Goal: Task Accomplishment & Management: Use online tool/utility

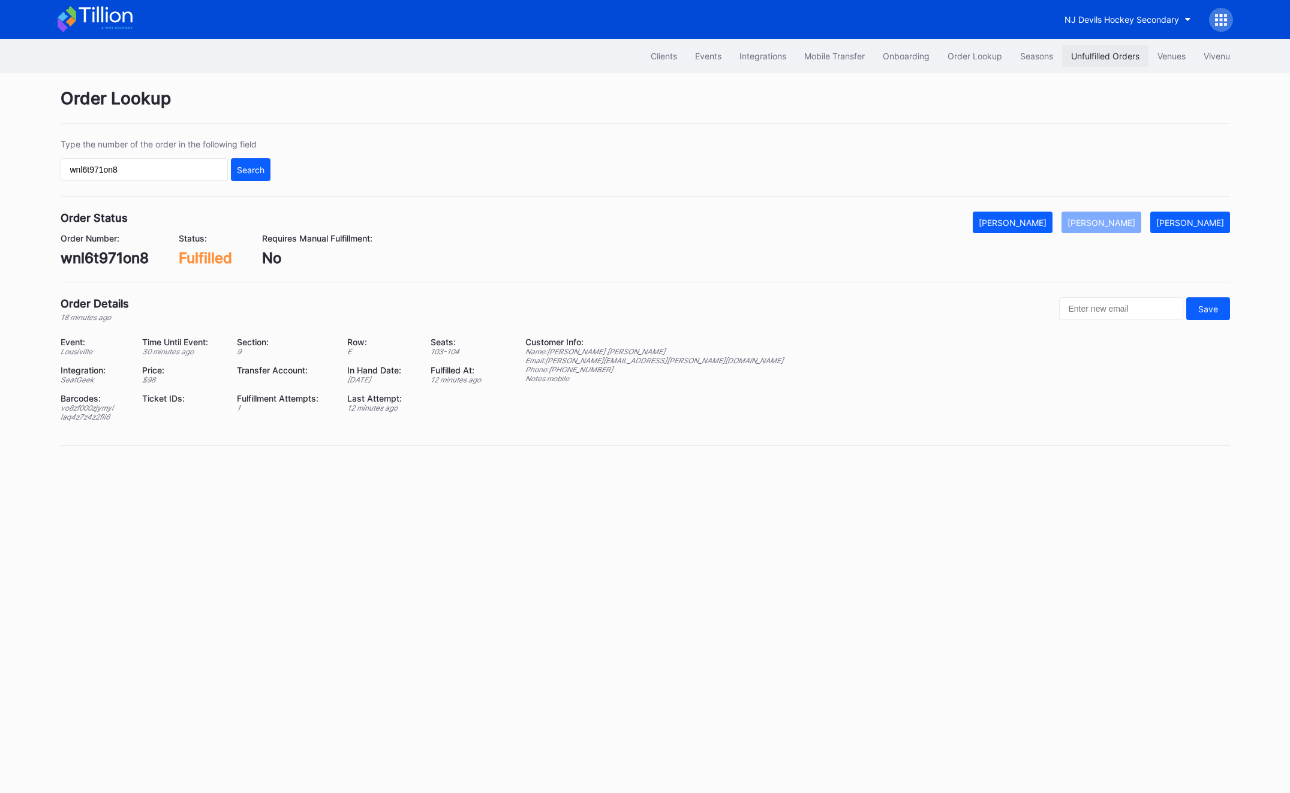
click at [1090, 62] on button "Unfulfilled Orders" at bounding box center [1105, 56] width 86 height 22
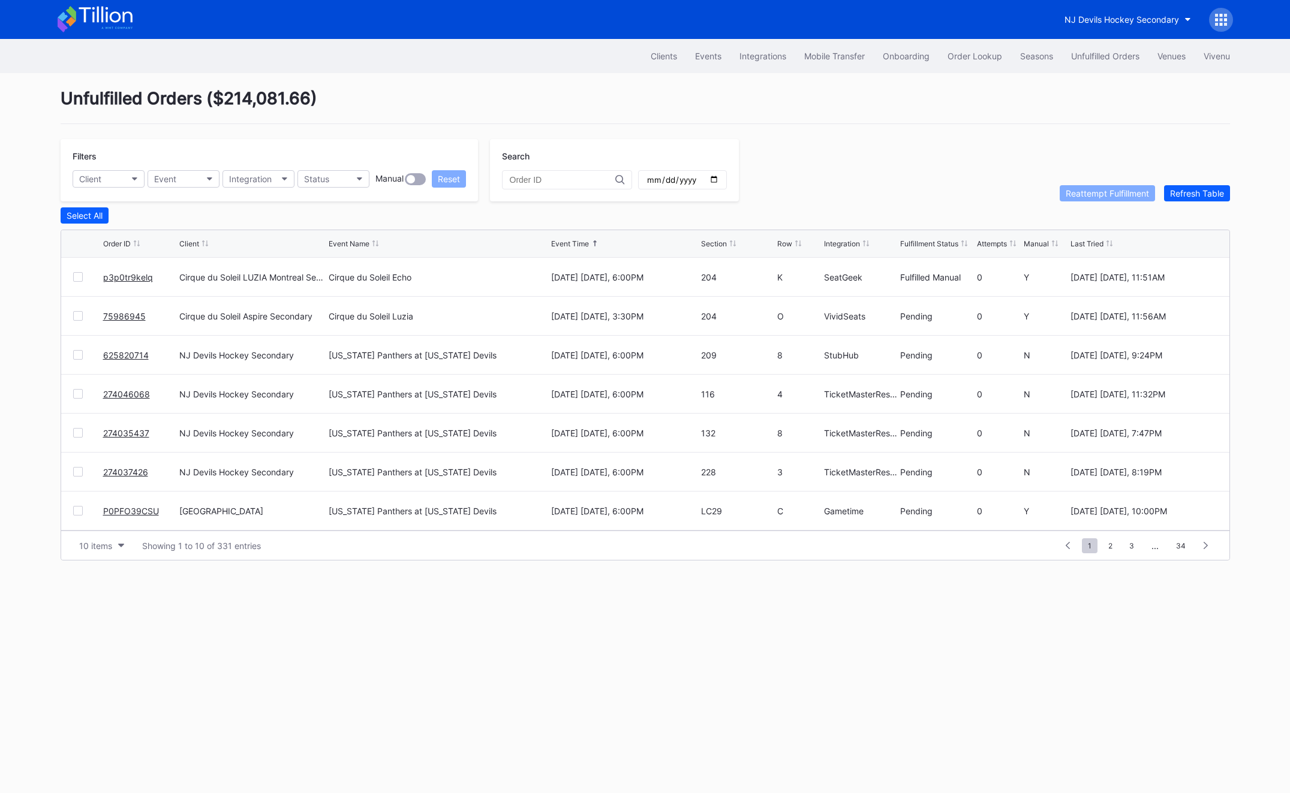
click at [1198, 183] on div "Filters Client Event Integration Status Manual Reset Search Reattempt Fulfillme…" at bounding box center [645, 170] width 1169 height 62
click at [1198, 188] on div "Refresh Table" at bounding box center [1197, 193] width 54 height 10
click at [120, 279] on link "75988610" at bounding box center [123, 277] width 41 height 10
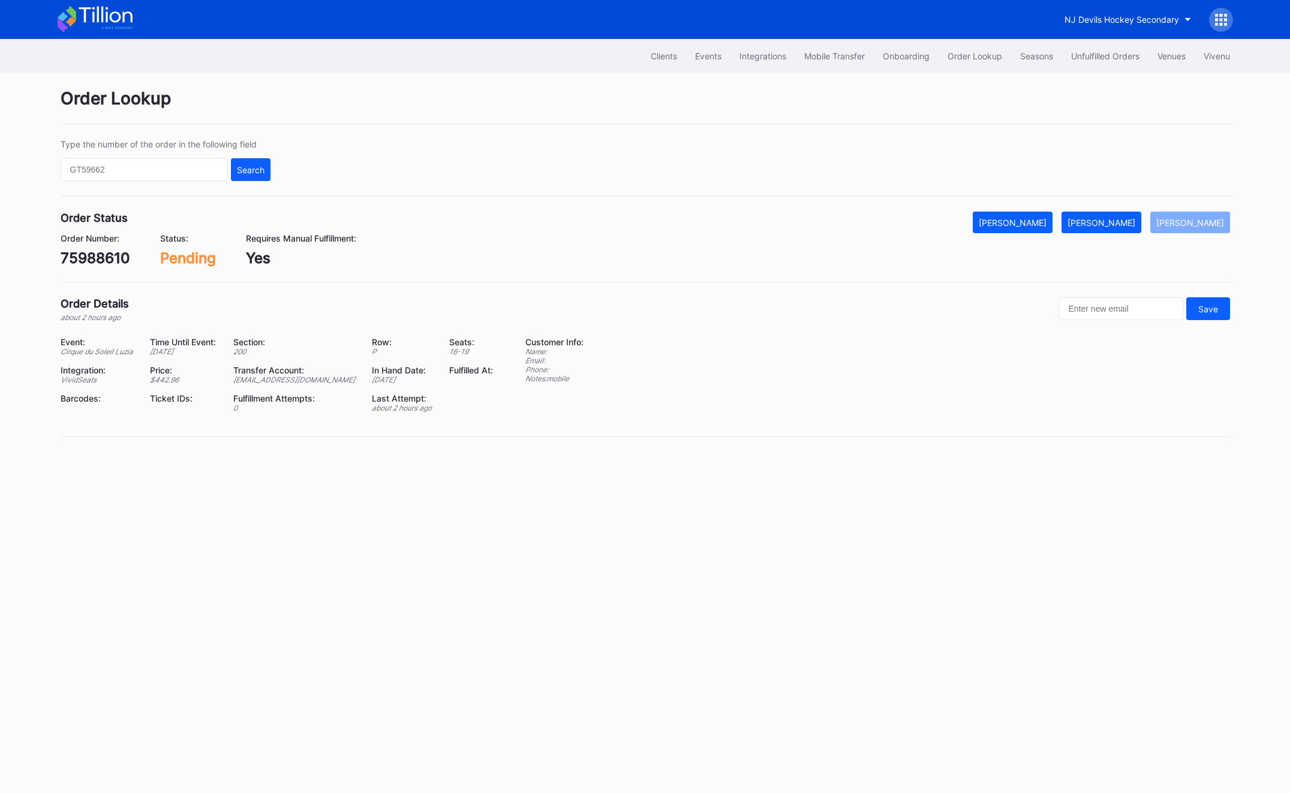
click at [95, 258] on div "75988610" at bounding box center [96, 257] width 70 height 17
copy div "75988610"
click at [158, 162] on input "text" at bounding box center [144, 169] width 167 height 23
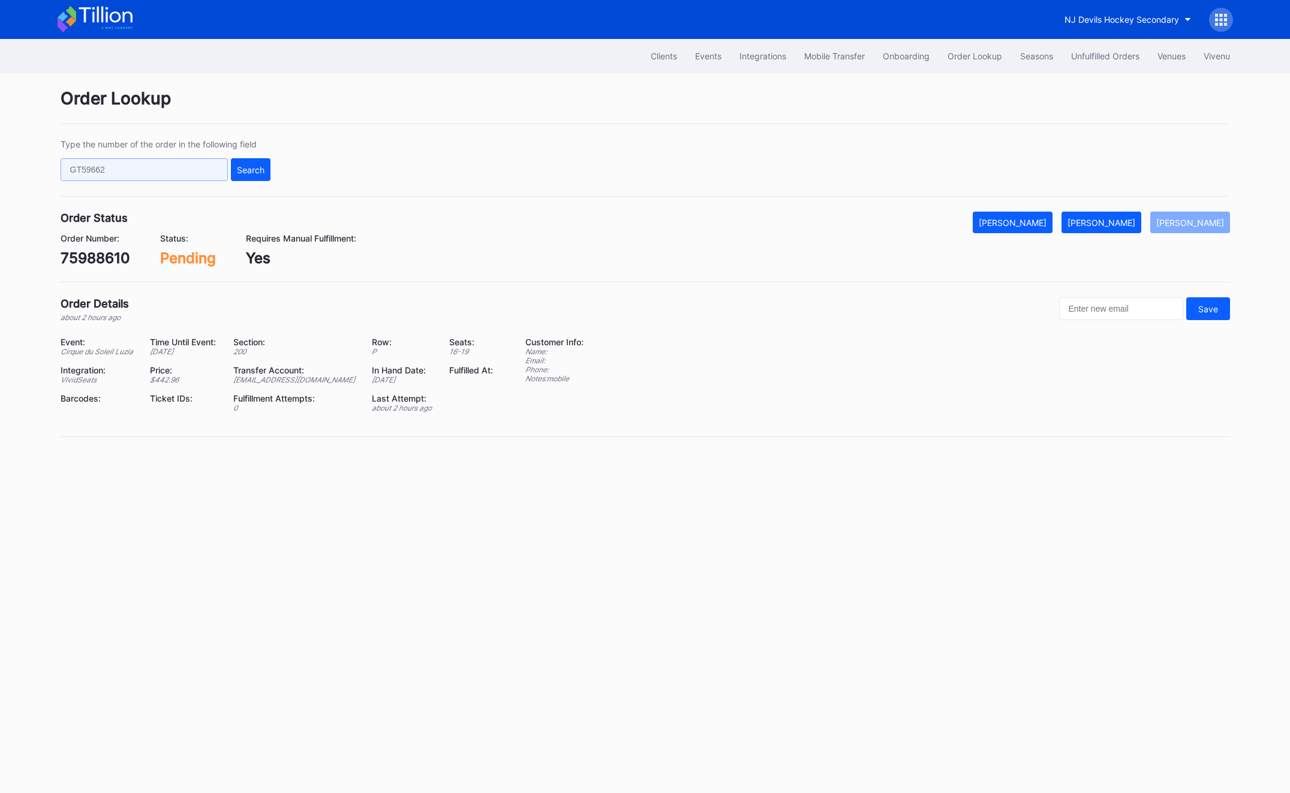
paste input "75988610"
type input "75988610"
click at [257, 165] on div "Search" at bounding box center [251, 170] width 28 height 10
click at [115, 256] on div "75988610" at bounding box center [96, 257] width 70 height 17
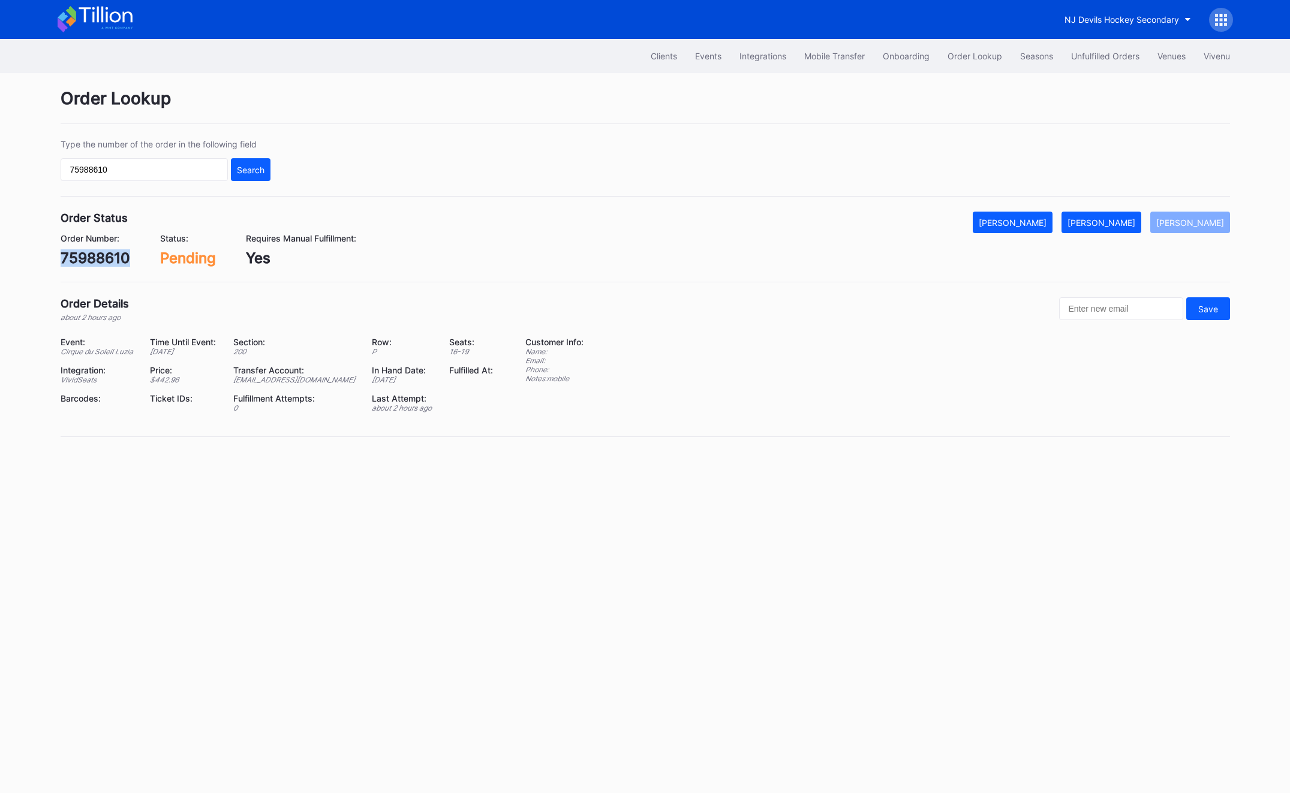
copy div "75988610"
click at [277, 379] on div "[EMAIL_ADDRESS][DOMAIN_NAME]" at bounding box center [295, 379] width 124 height 9
copy div "[EMAIL_ADDRESS][DOMAIN_NAME]"
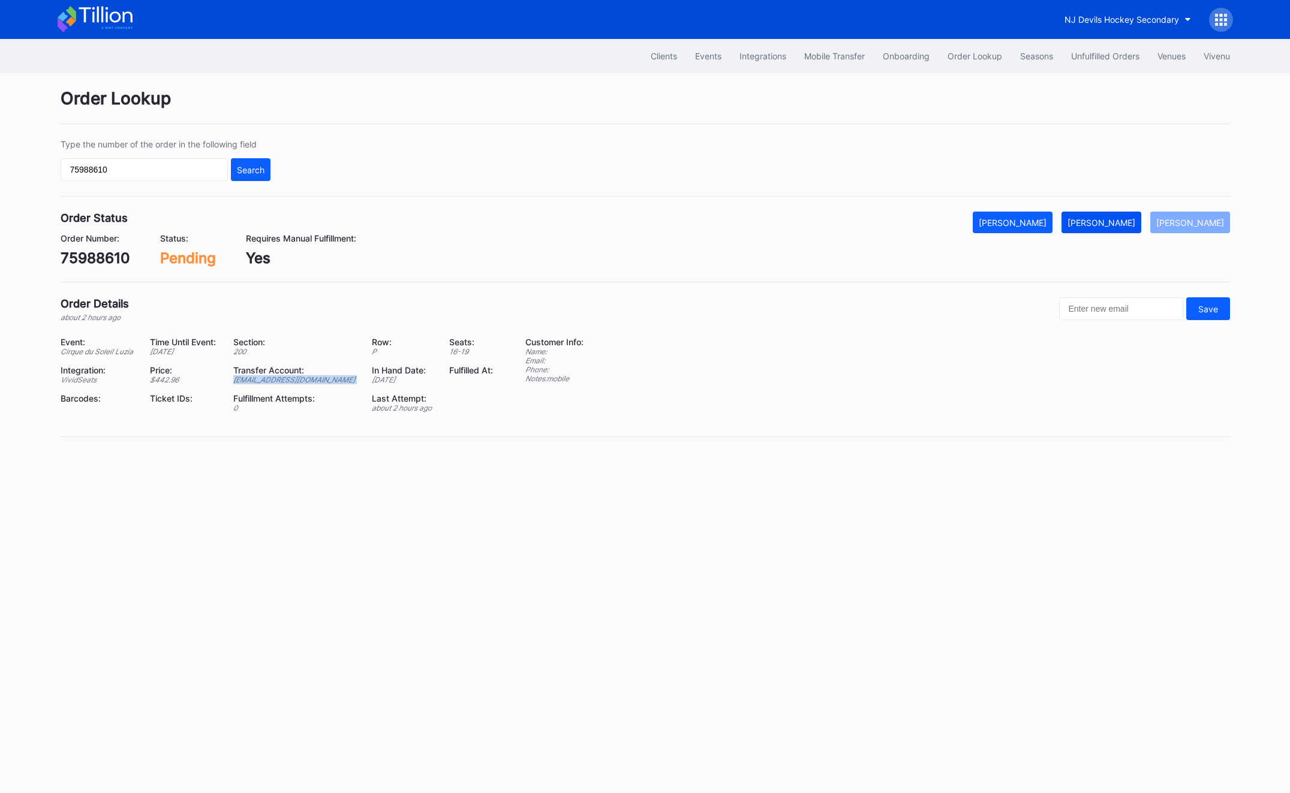
click at [1112, 216] on button "[PERSON_NAME]" at bounding box center [1101, 223] width 80 height 22
click at [1113, 65] on button "Unfulfilled Orders" at bounding box center [1105, 56] width 86 height 22
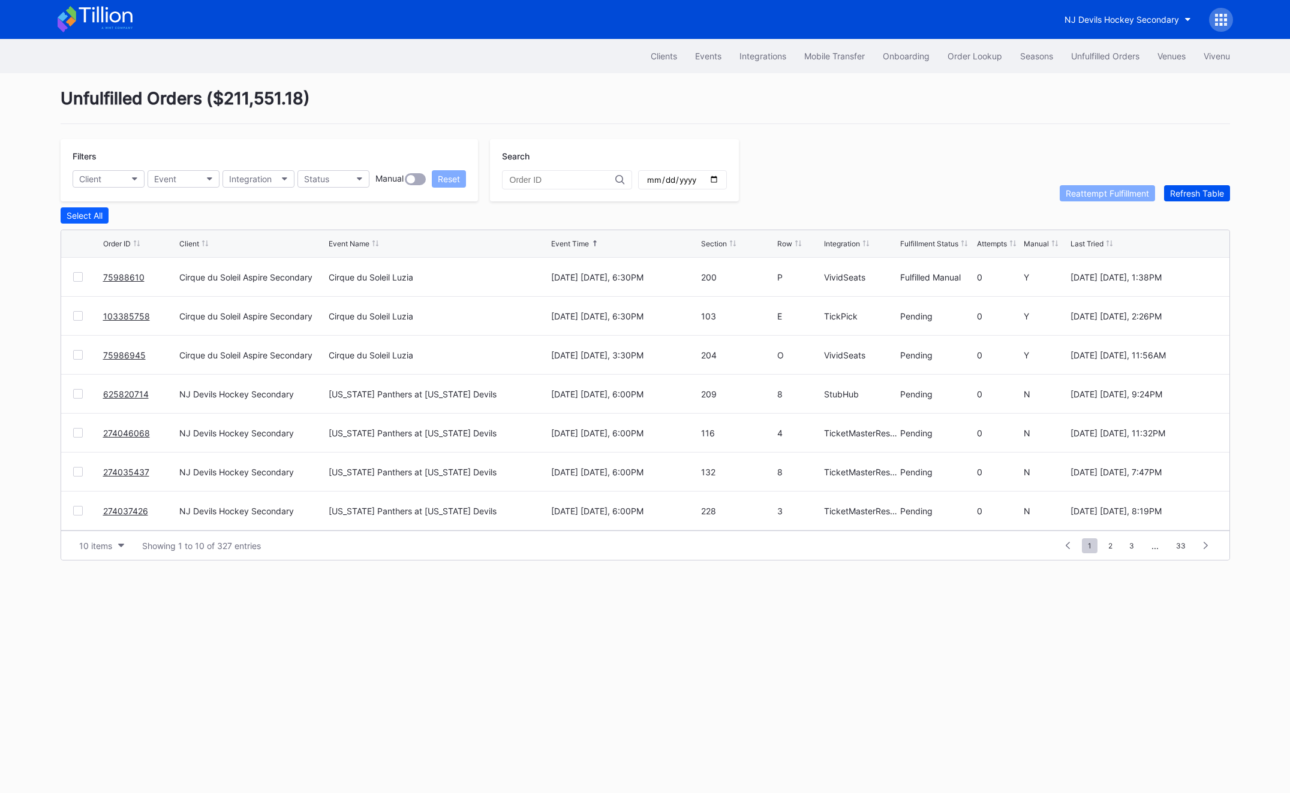
click at [1207, 195] on div "Refresh Table" at bounding box center [1197, 193] width 54 height 10
click at [120, 279] on link "103385758" at bounding box center [126, 277] width 47 height 10
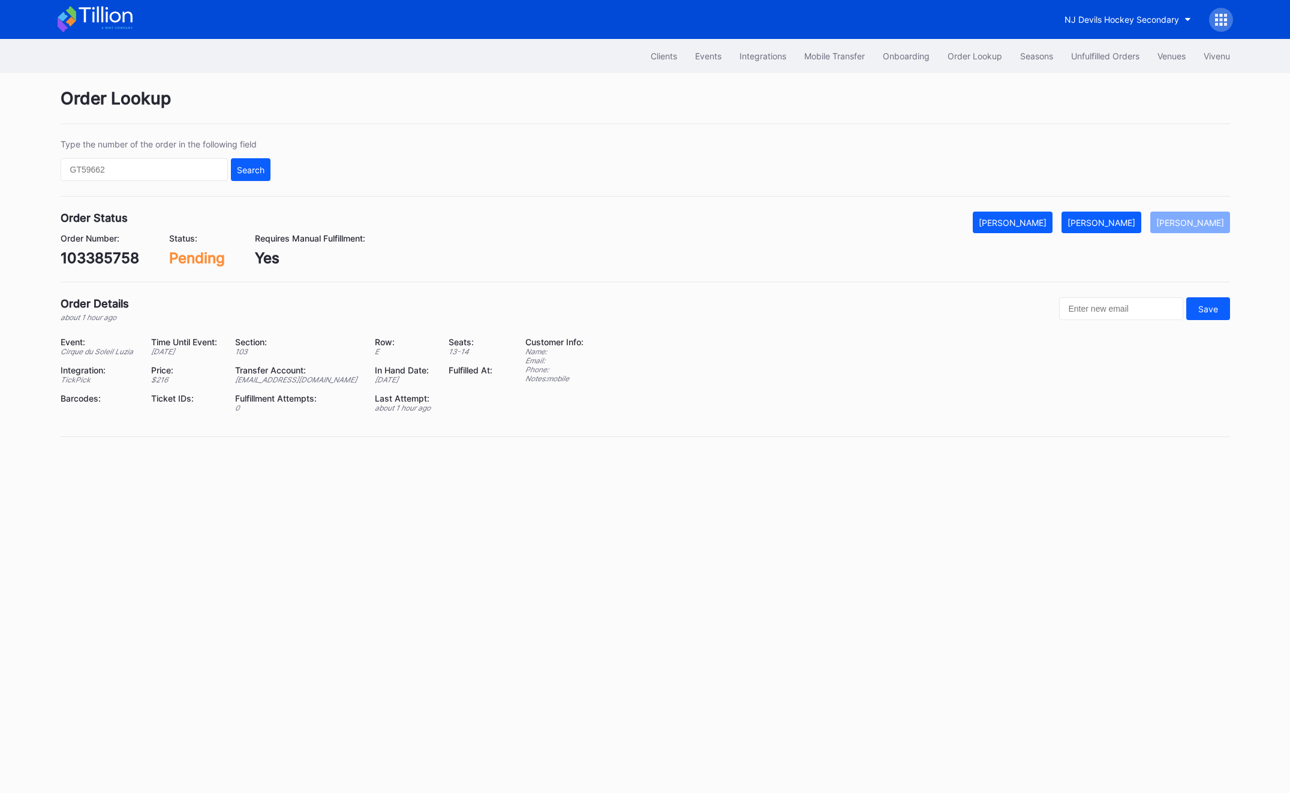
click at [109, 261] on div "103385758" at bounding box center [100, 257] width 79 height 17
copy div "103385758"
click at [1131, 230] on button "[PERSON_NAME]" at bounding box center [1101, 223] width 80 height 22
click at [1098, 56] on div "Unfulfilled Orders" at bounding box center [1105, 56] width 68 height 10
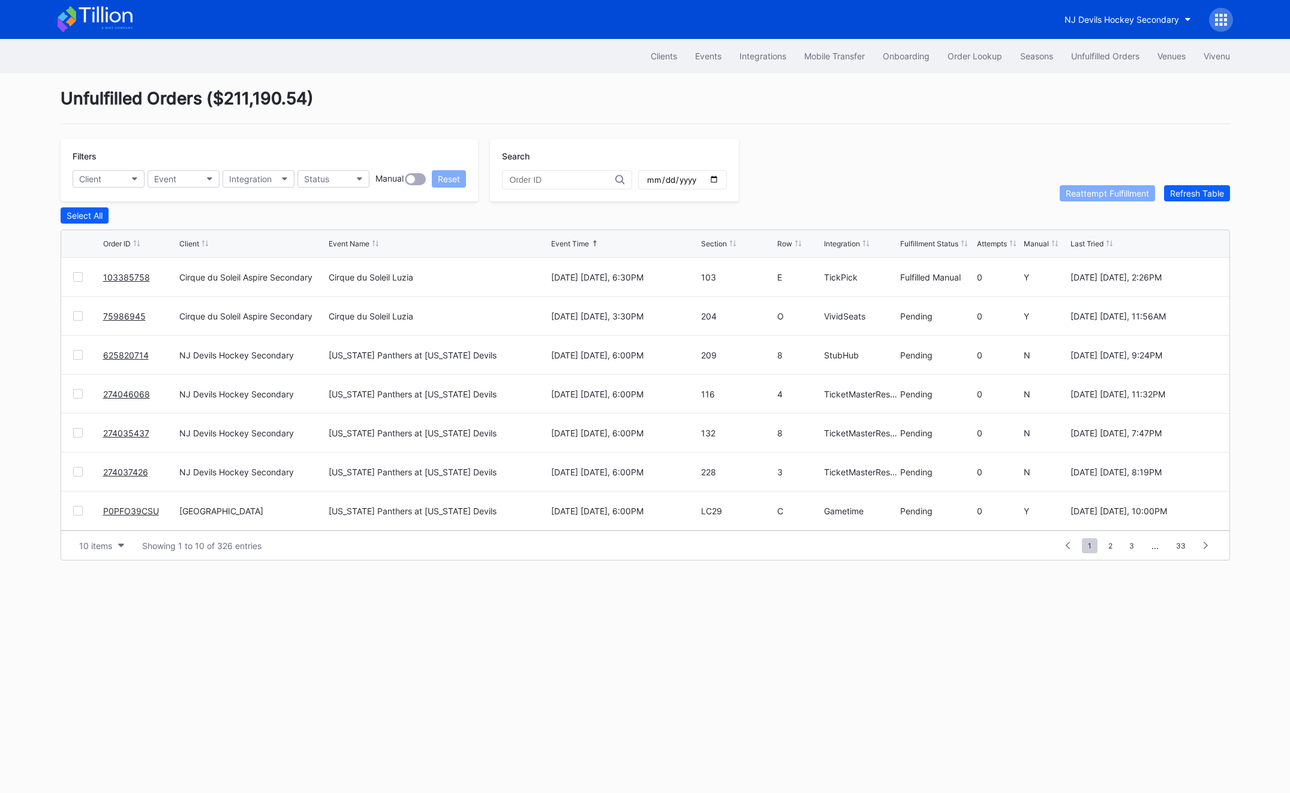
click at [120, 315] on link "75986945" at bounding box center [124, 316] width 43 height 10
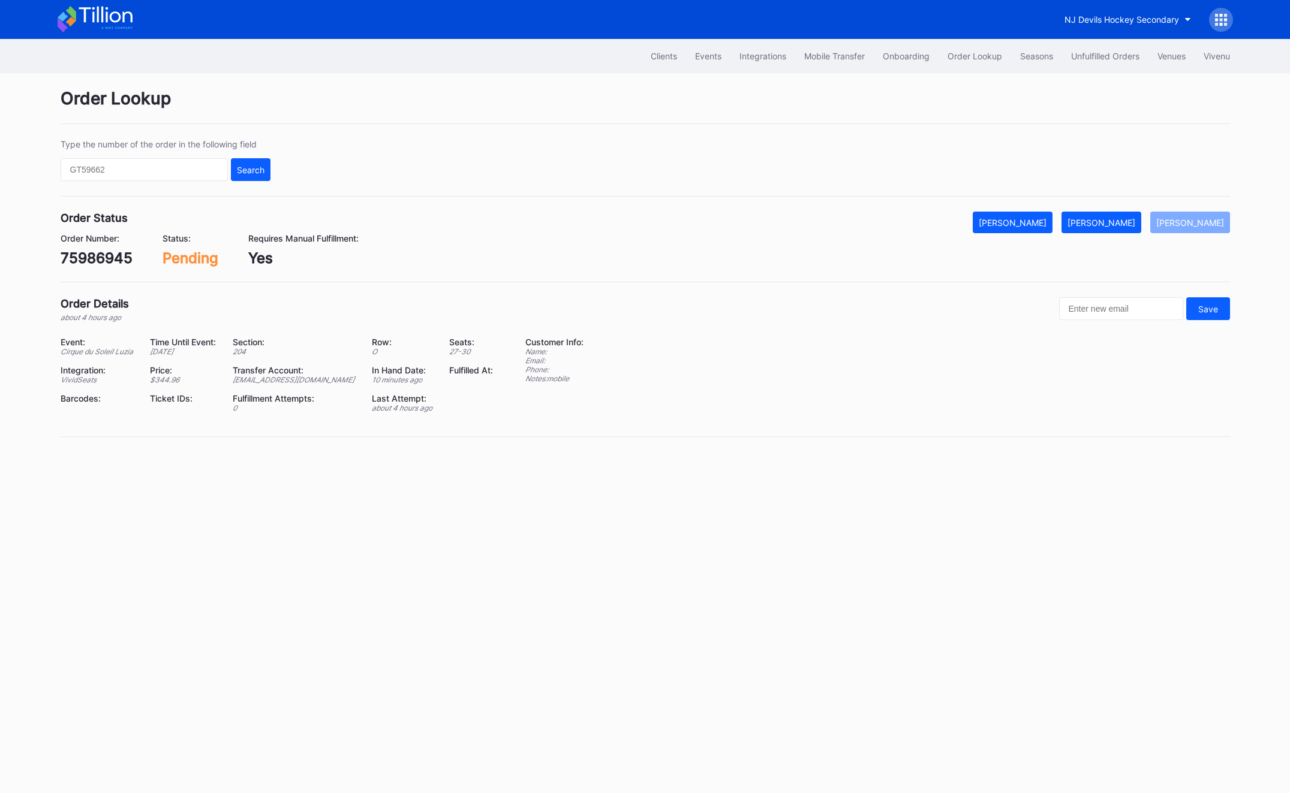
click at [104, 249] on div "Order Number: 75986945" at bounding box center [97, 250] width 72 height 34
copy div "75986945"
click at [1130, 228] on button "[PERSON_NAME]" at bounding box center [1101, 223] width 80 height 22
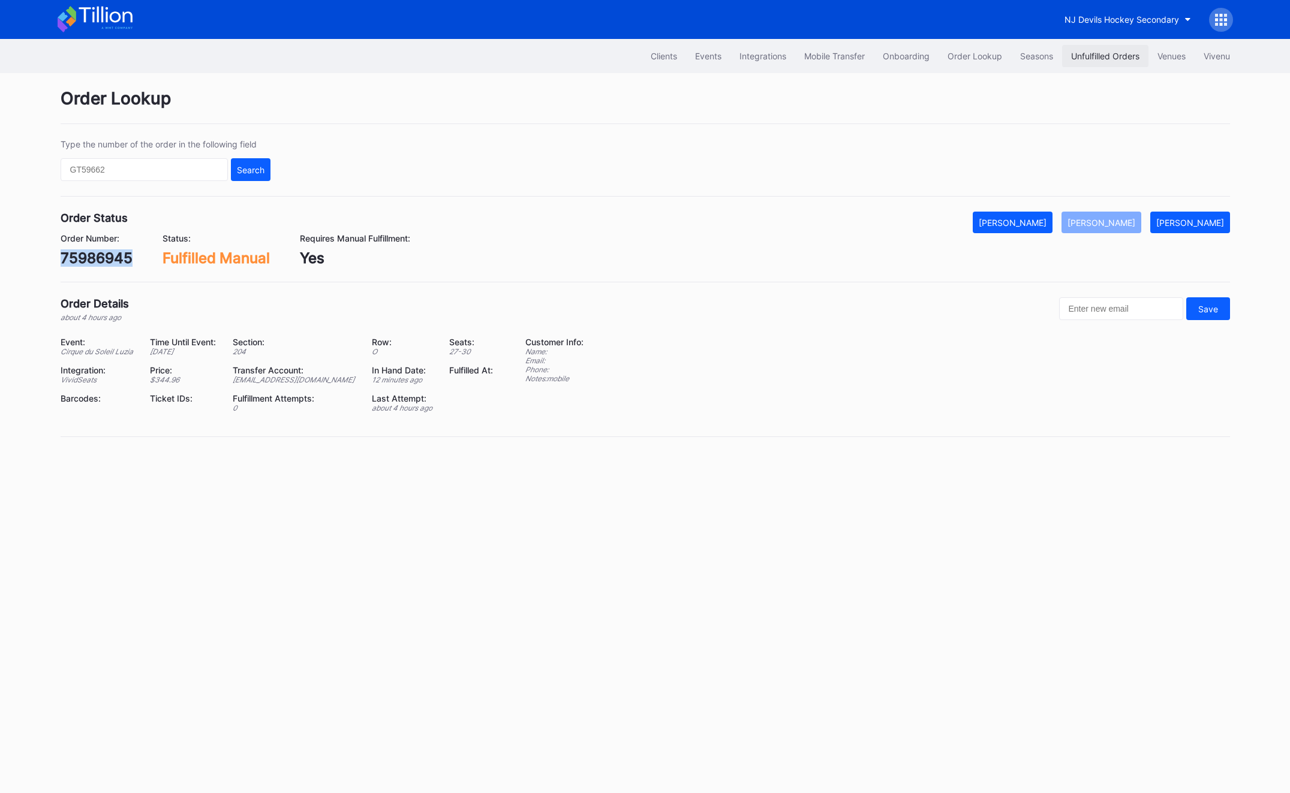
click at [1101, 49] on button "Unfulfilled Orders" at bounding box center [1105, 56] width 86 height 22
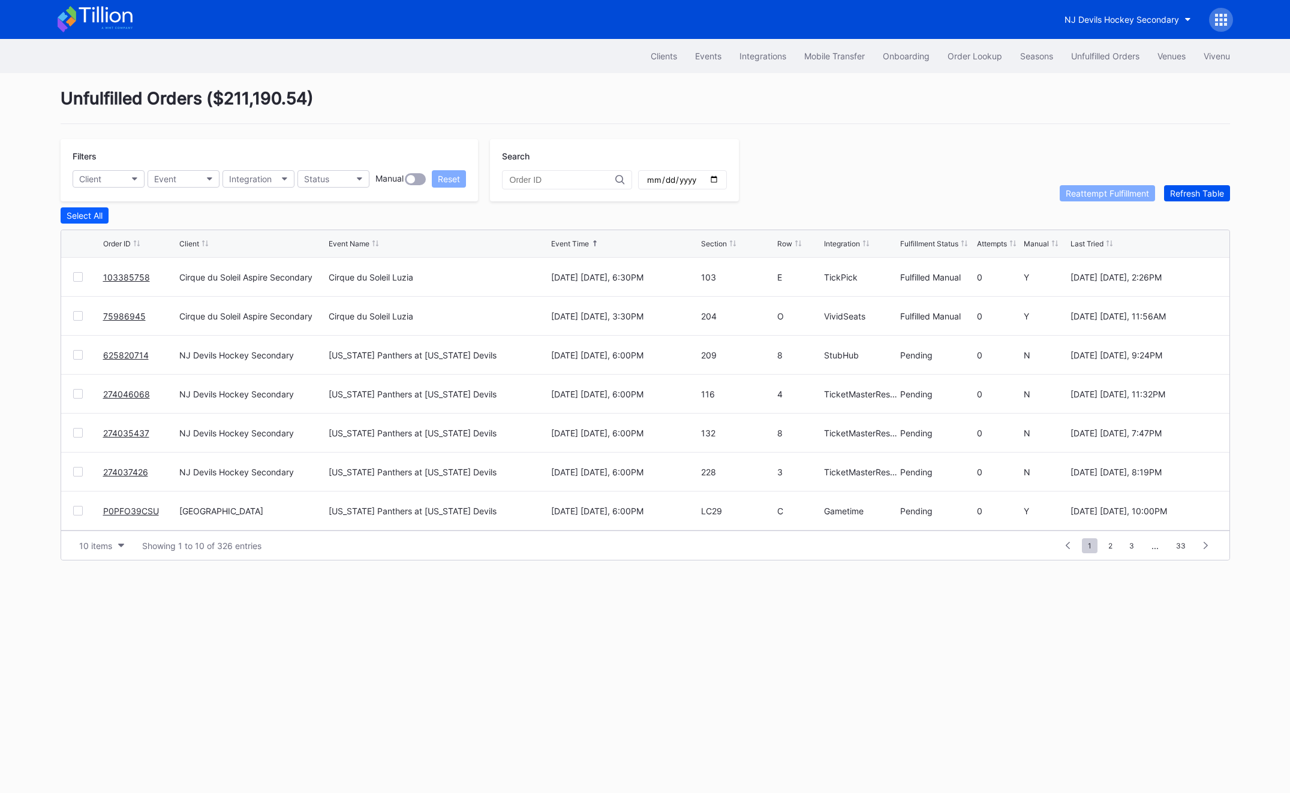
click at [1203, 188] on div "Refresh Table" at bounding box center [1197, 193] width 54 height 10
